Goal: Information Seeking & Learning: Check status

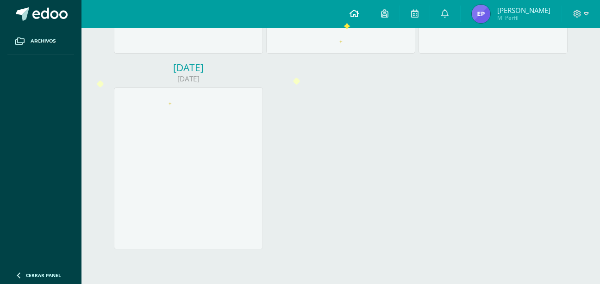
click at [347, 24] on link at bounding box center [355, 14] width 32 height 28
click at [359, 15] on icon at bounding box center [354, 13] width 9 height 8
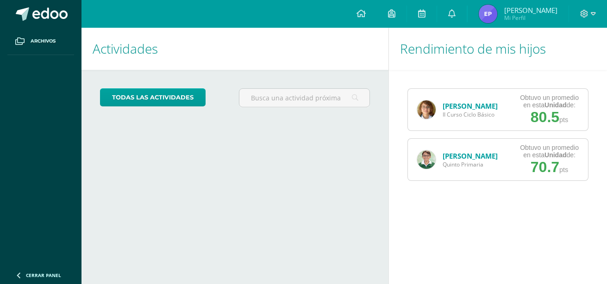
click at [489, 98] on div "Lourdes Orozco II Curso Ciclo Básico" at bounding box center [457, 110] width 99 height 42
click at [442, 100] on div "Lourdes Orozco II Curso Ciclo Básico" at bounding box center [457, 110] width 99 height 42
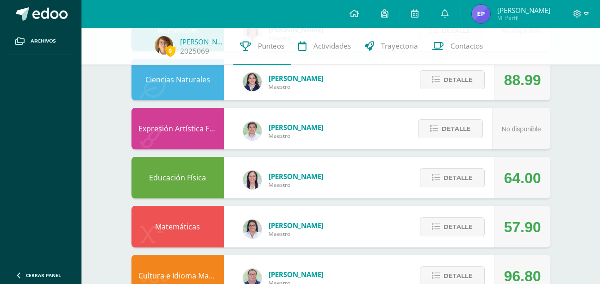
scroll to position [529, 0]
click at [426, 180] on button "Detalle" at bounding box center [452, 178] width 65 height 19
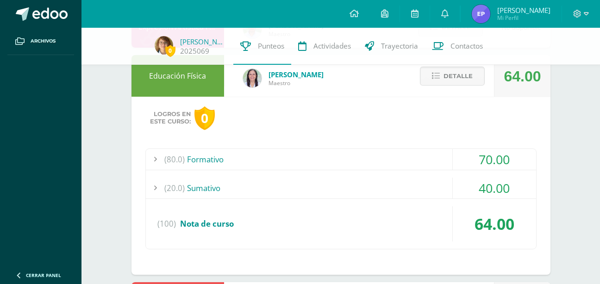
scroll to position [576, 0]
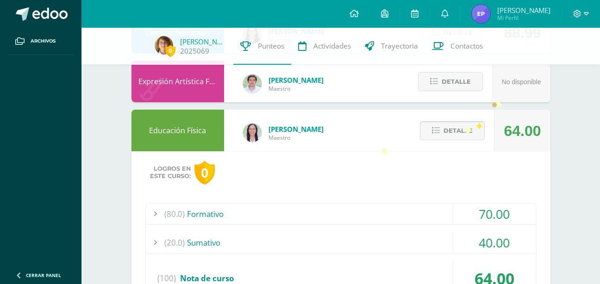
click at [464, 128] on span "Detalle" at bounding box center [458, 130] width 29 height 17
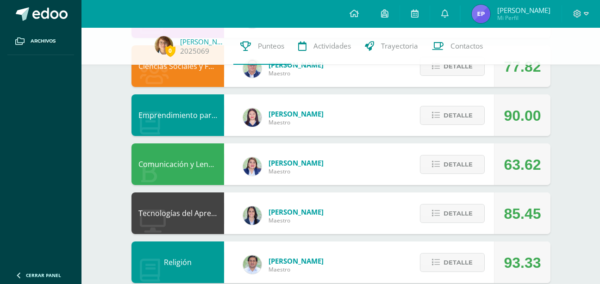
scroll to position [198, 0]
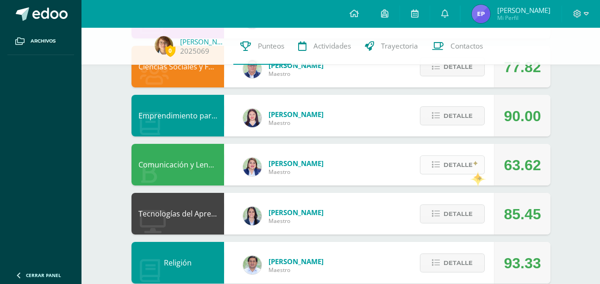
click at [469, 171] on span "Detalle" at bounding box center [458, 165] width 29 height 17
click at [455, 170] on span at bounding box center [452, 165] width 45 height 13
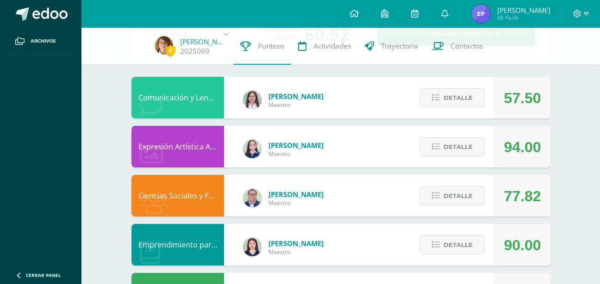
scroll to position [0, 0]
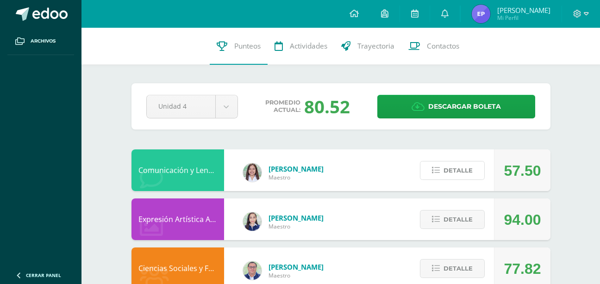
click at [455, 170] on span "Detalle" at bounding box center [458, 170] width 29 height 17
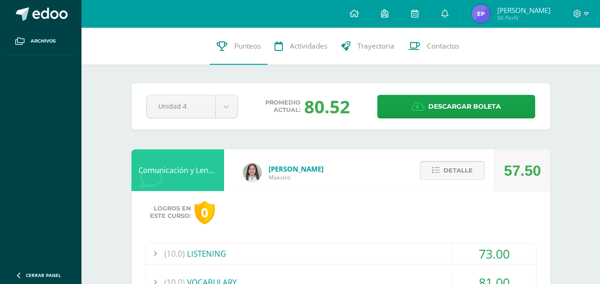
click at [446, 166] on span "Detalle" at bounding box center [458, 170] width 29 height 17
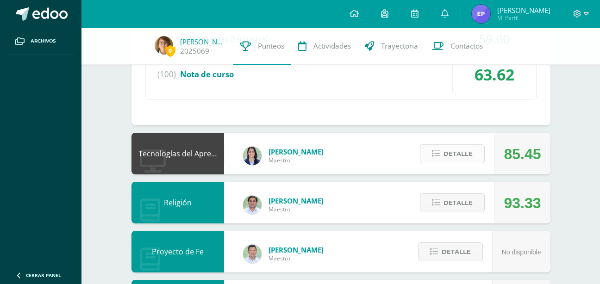
scroll to position [620, 0]
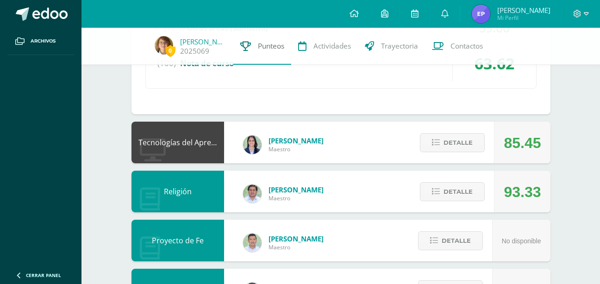
click at [266, 53] on link "Punteos" at bounding box center [262, 46] width 58 height 37
